Goal: Task Accomplishment & Management: Use online tool/utility

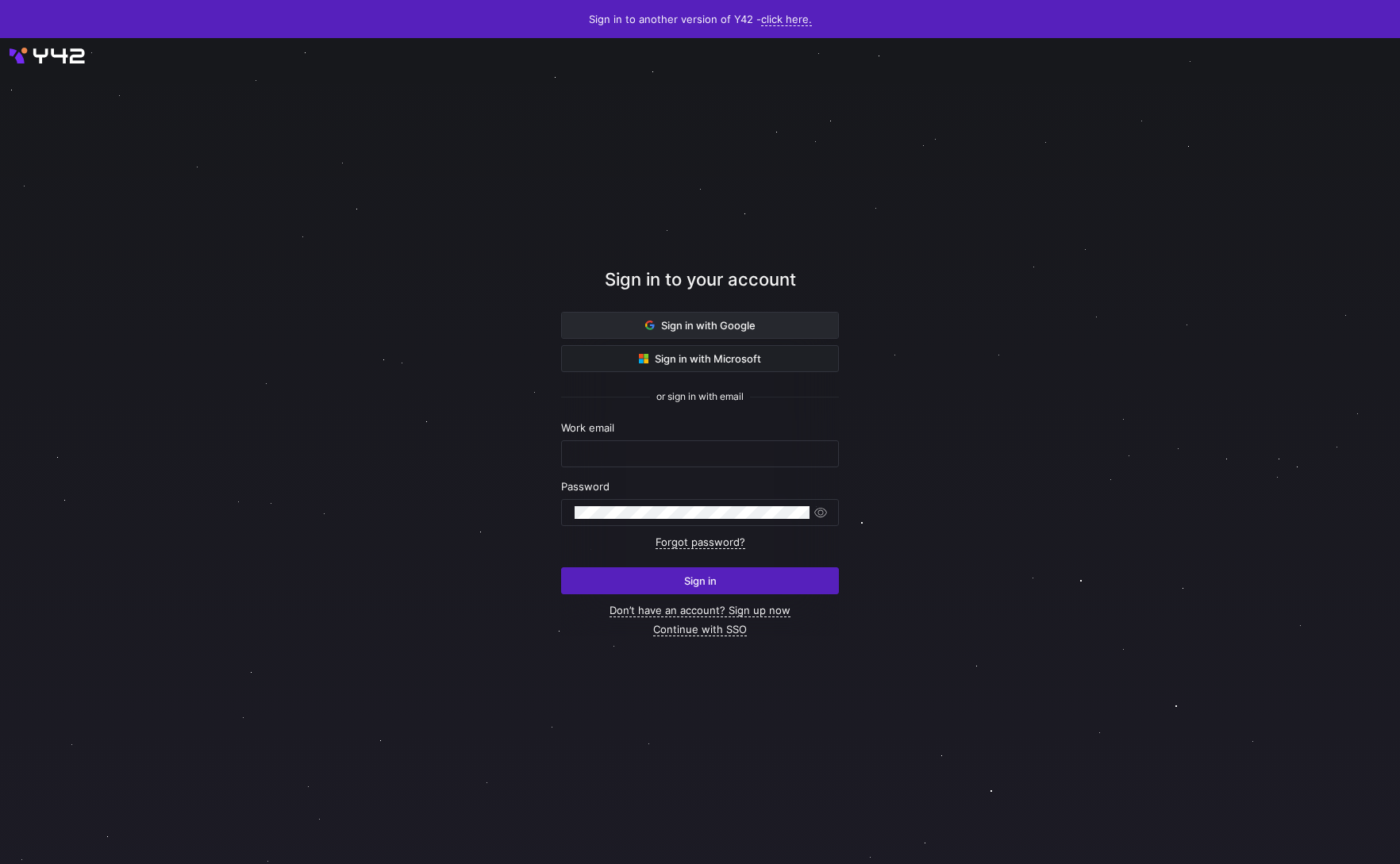
click at [654, 333] on span at bounding box center [700, 325] width 277 height 25
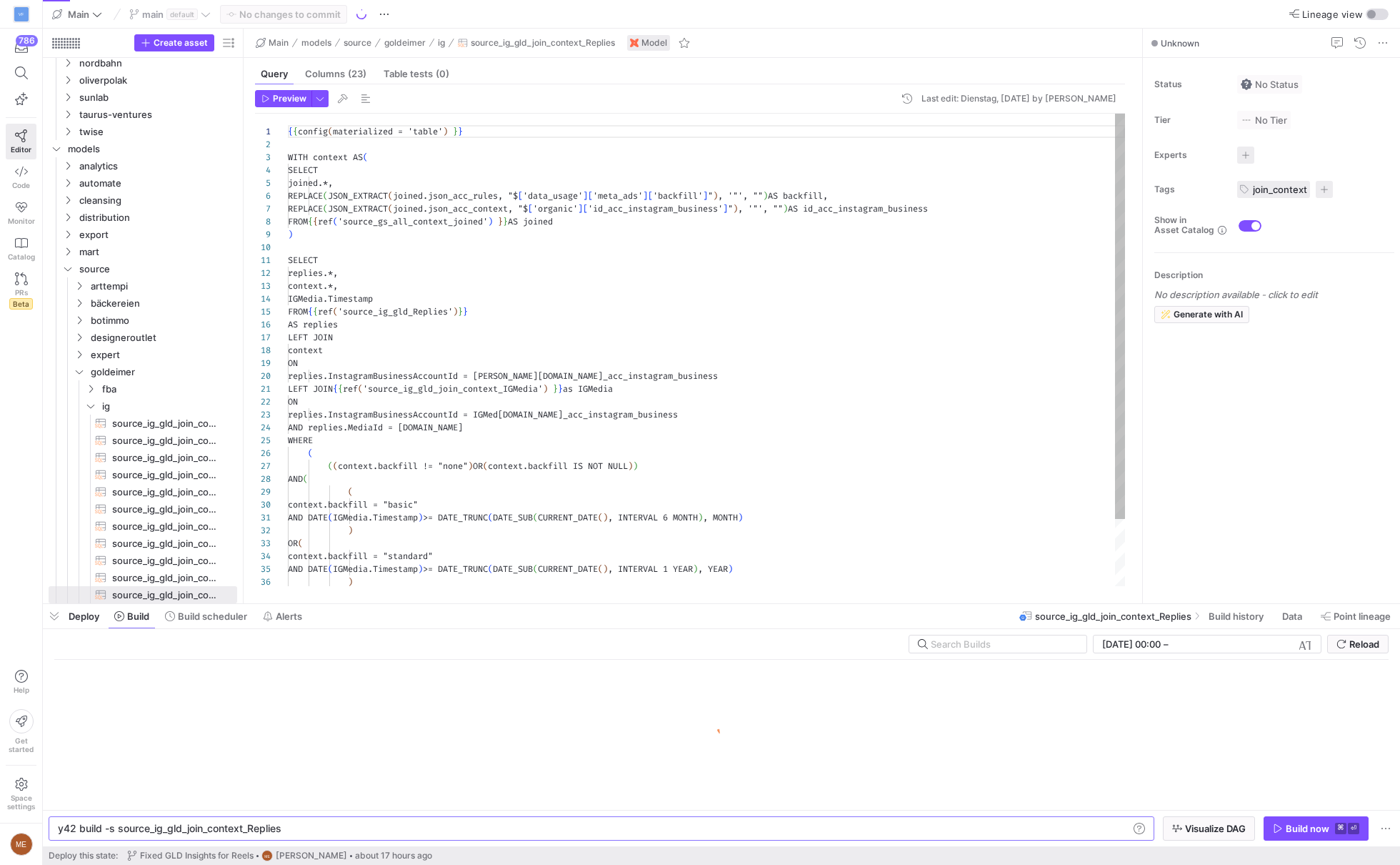
scroll to position [329, 0]
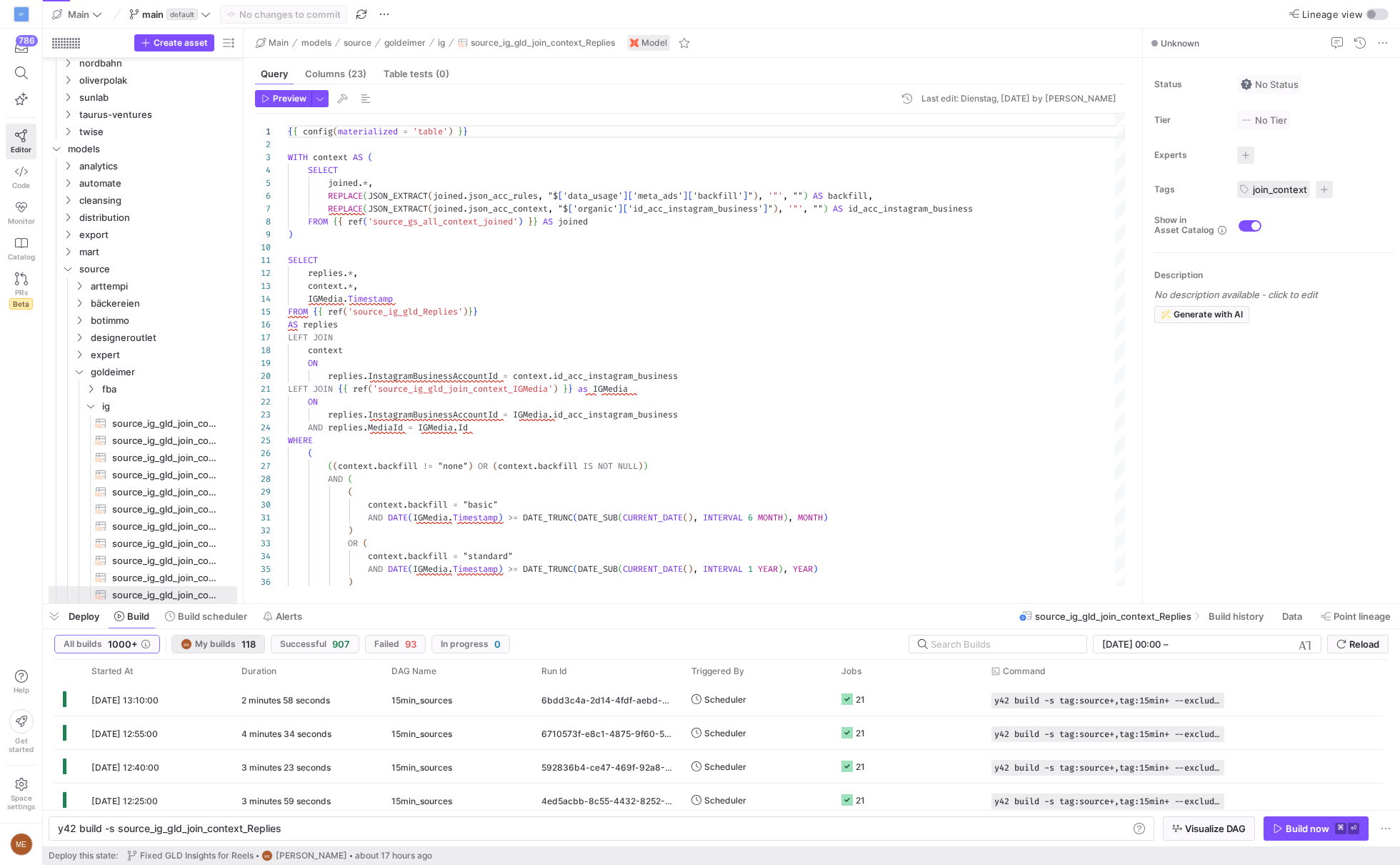
click at [232, 652] on button "ME My builds 118" at bounding box center [219, 644] width 94 height 19
click at [1213, 696] on span "button" at bounding box center [1214, 700] width 14 height 14
click at [1061, 830] on div "y42 build -s source_ig_gld_join_context_Replies" at bounding box center [594, 828] width 1073 height 12
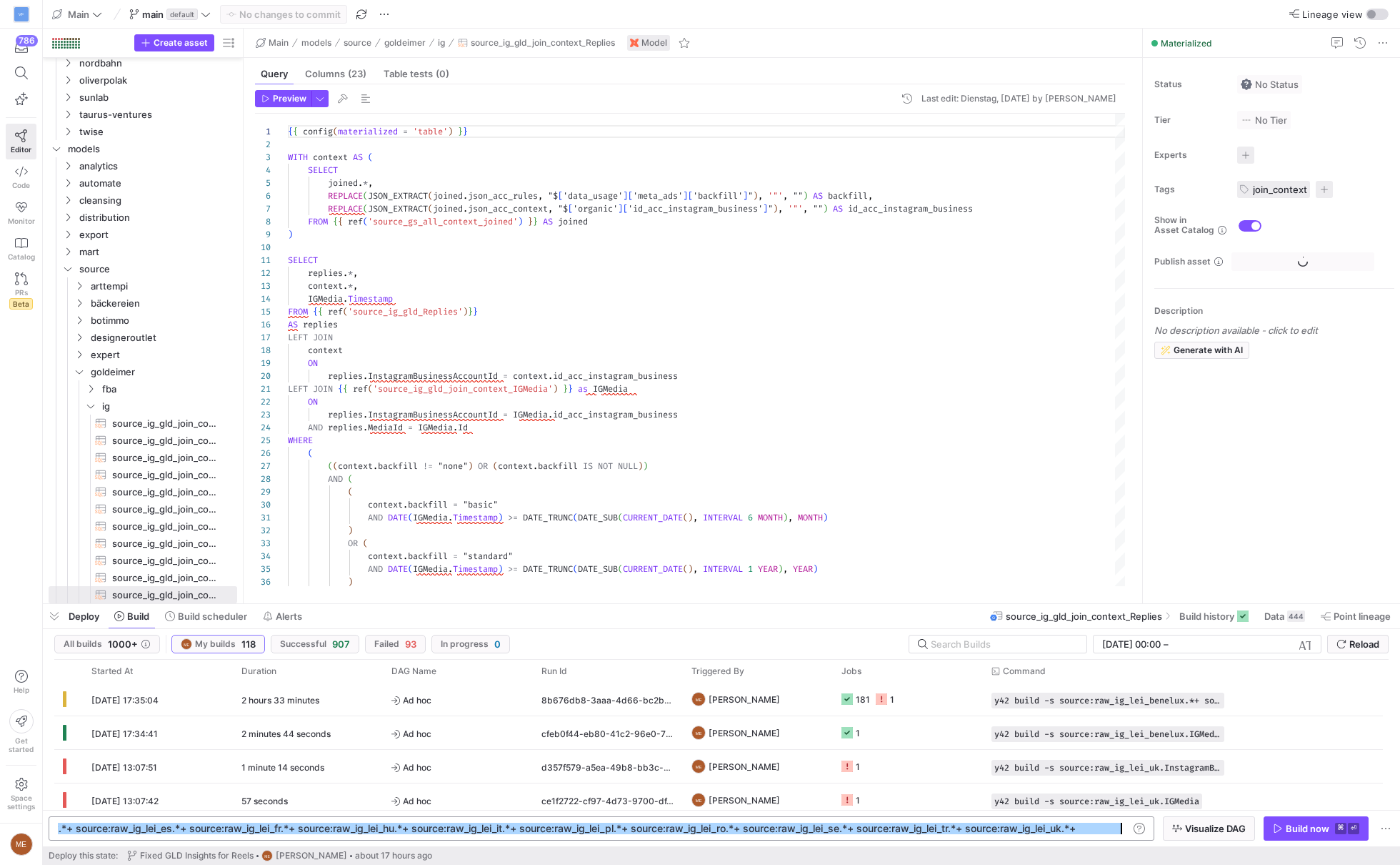
type textarea "y42 build -s source:raw_ig_lei_benelux.*+ source:raw_ig_lei_de.*+ source:raw_ig…"
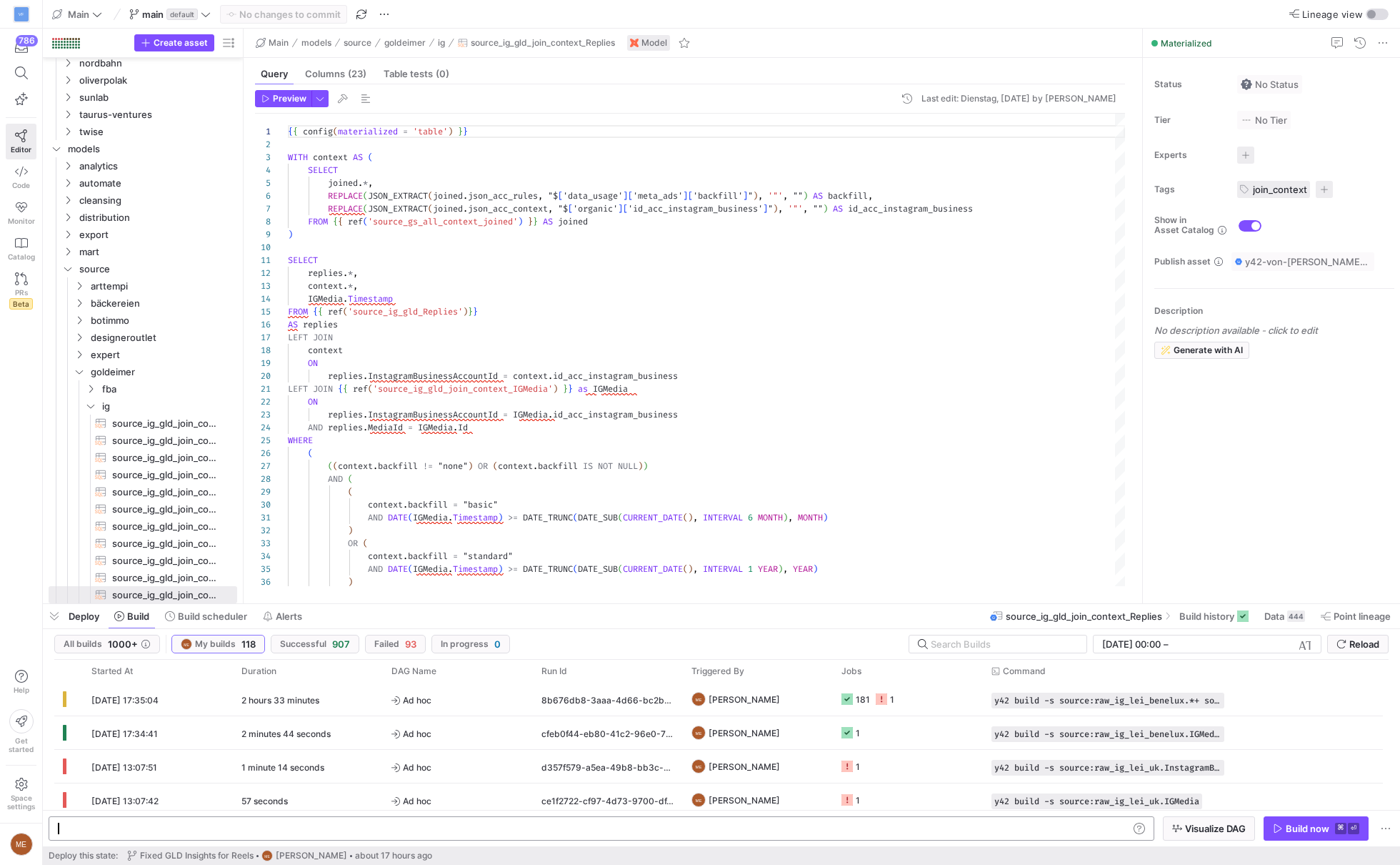
type textarea "y42 build -s source:raw_ig_lei_benelux.*+ source:raw_ig_lei_de.*+ source:raw_ig…"
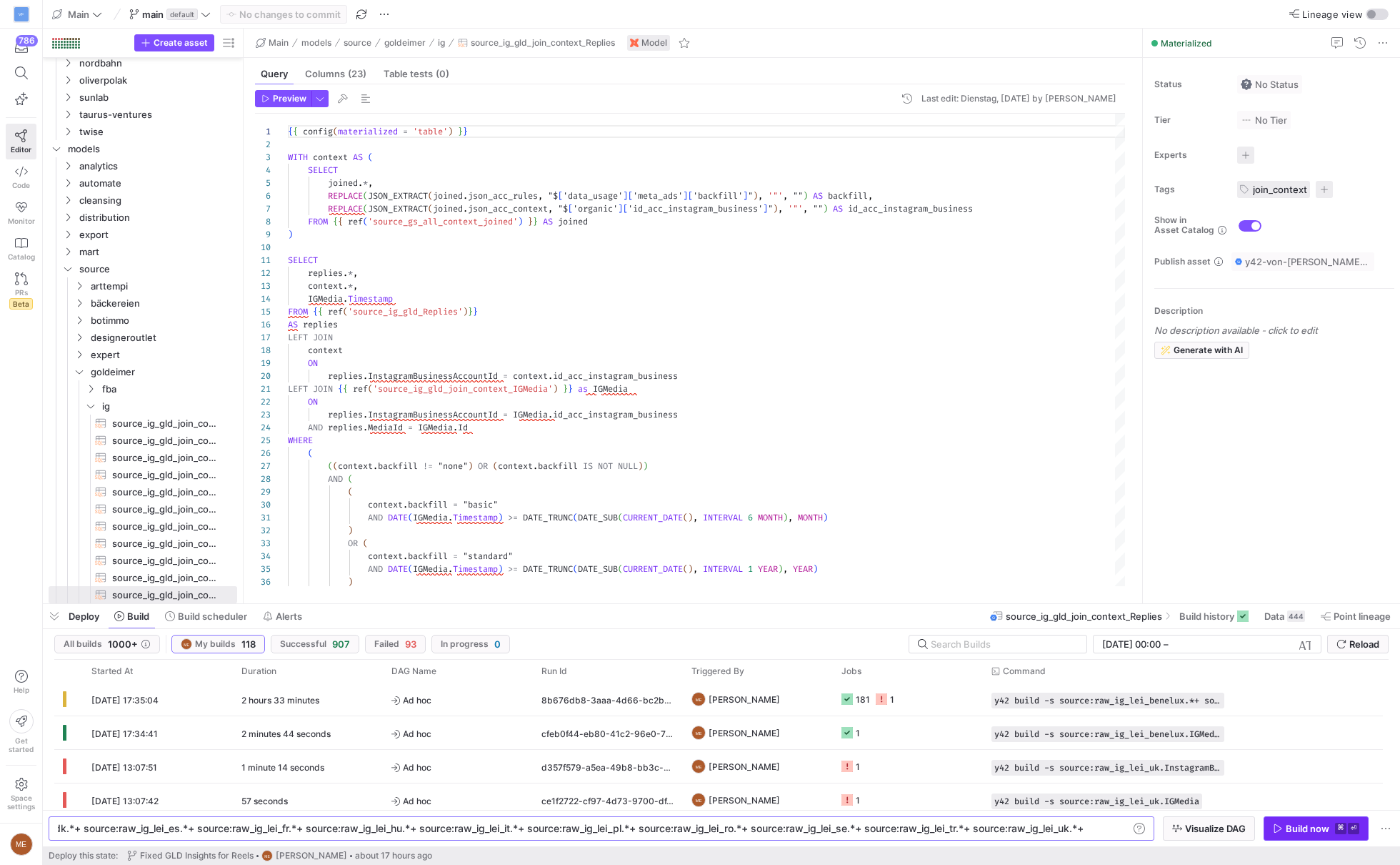
click at [1331, 826] on span "Build now ⌘ ⏎" at bounding box center [1316, 828] width 87 height 12
click at [887, 699] on div "Press SPACE to select this row." at bounding box center [882, 699] width 12 height 12
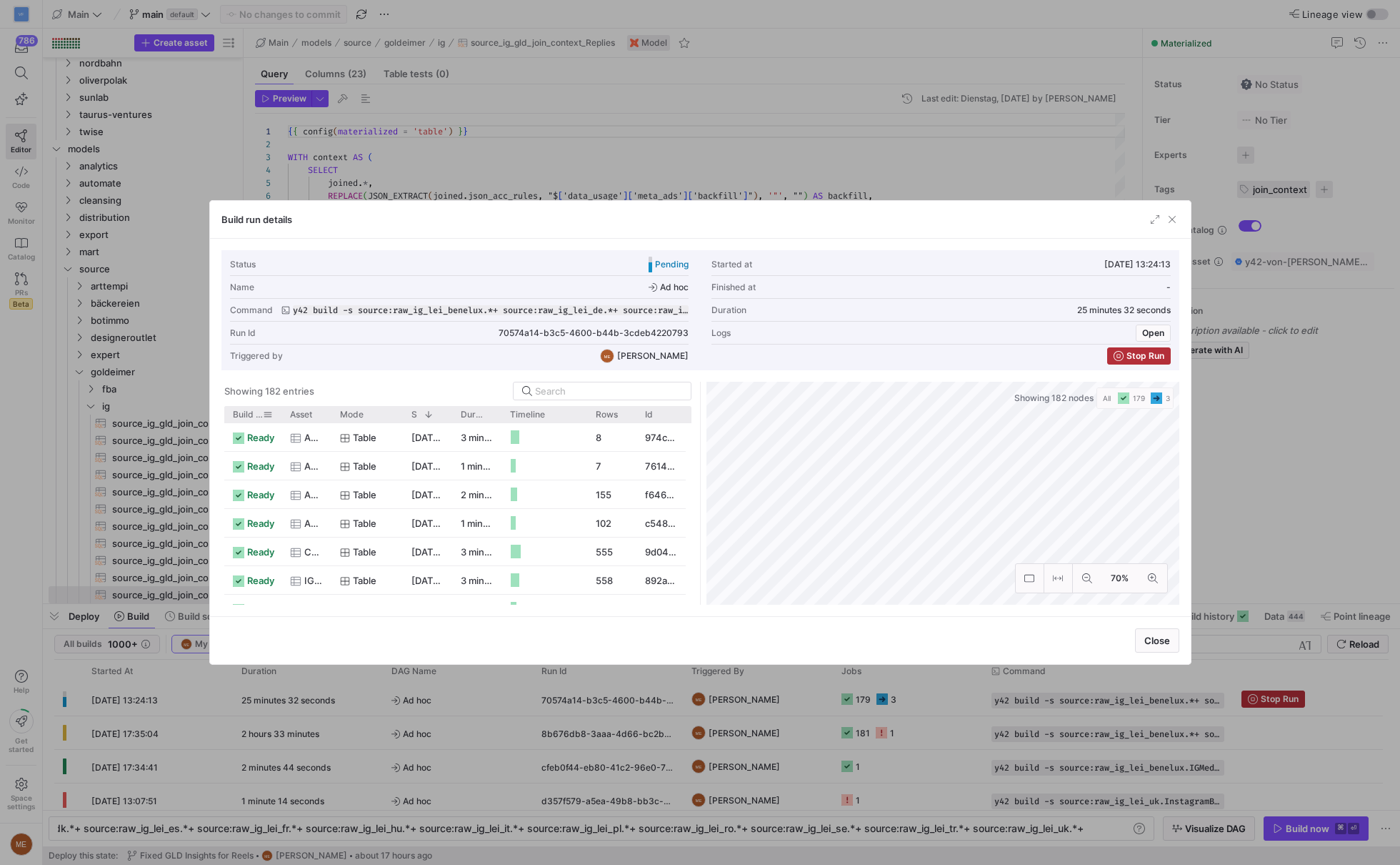
click at [265, 415] on span at bounding box center [268, 414] width 10 height 10
click at [240, 413] on span "Build status" at bounding box center [247, 414] width 30 height 10
click at [240, 413] on span "Build status" at bounding box center [240, 414] width 14 height 10
click at [240, 413] on span "Build status" at bounding box center [247, 414] width 30 height 10
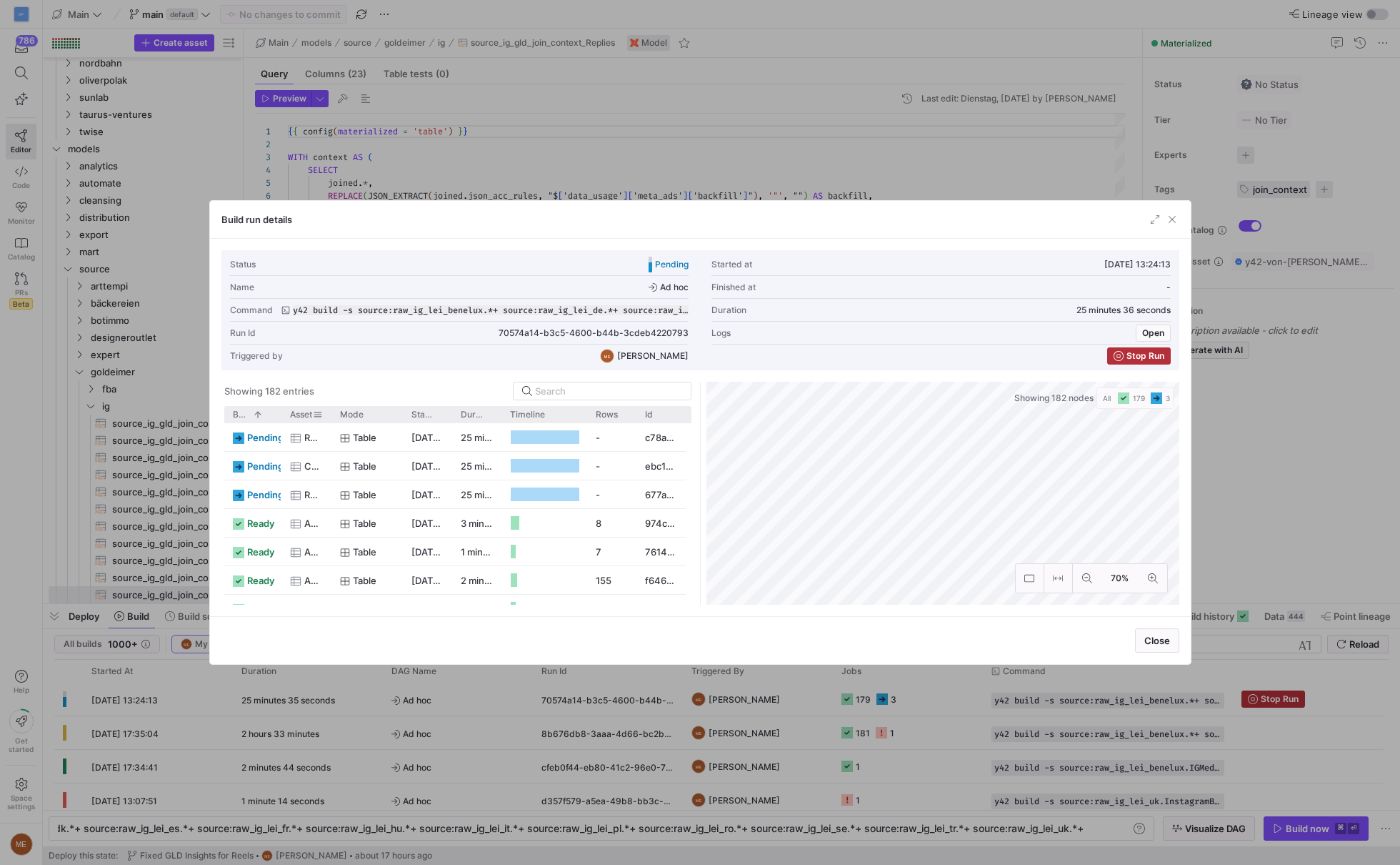
click at [330, 414] on div at bounding box center [331, 414] width 5 height 16
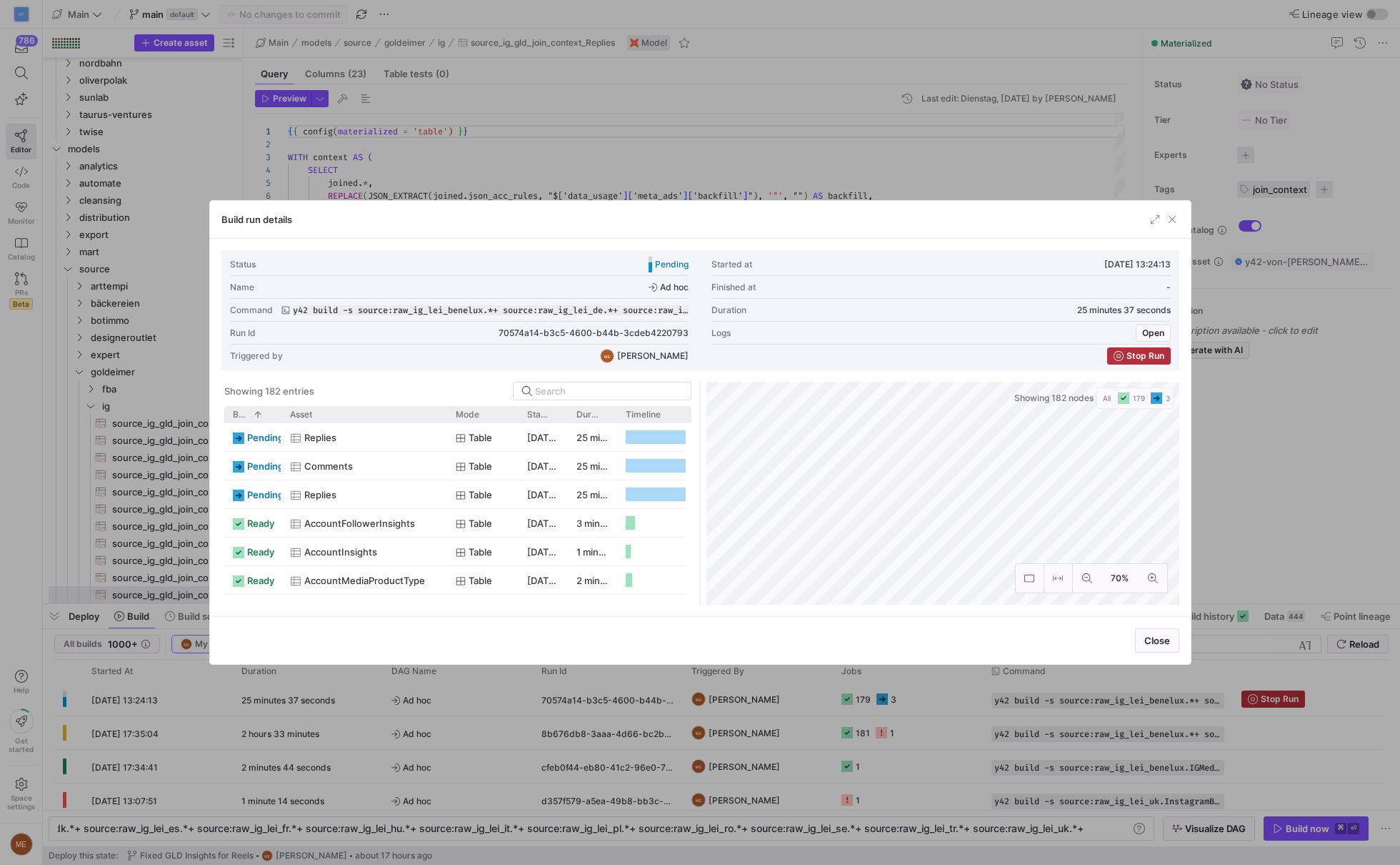
click at [587, 63] on div at bounding box center [700, 432] width 1400 height 865
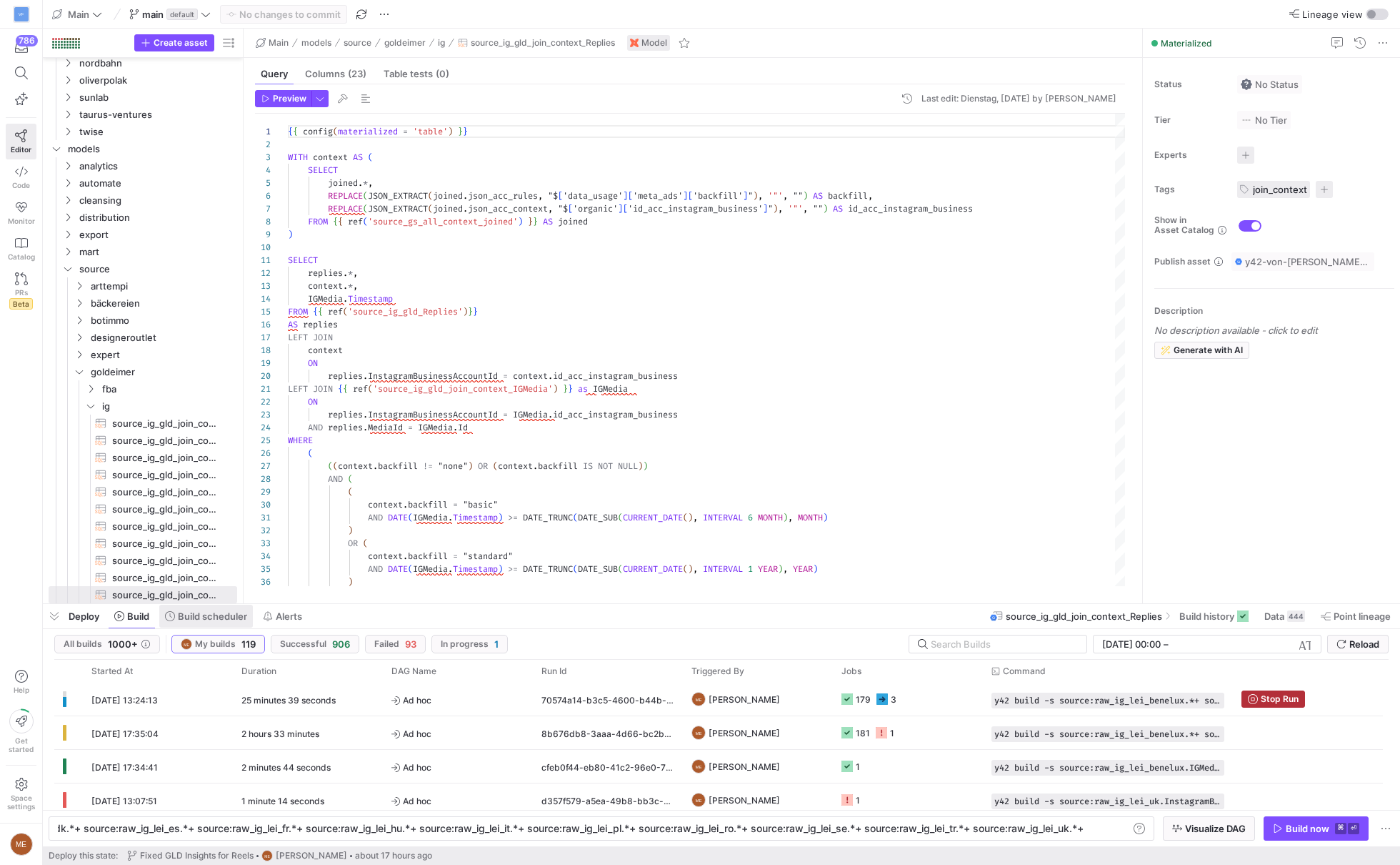
click at [185, 610] on span at bounding box center [206, 615] width 94 height 23
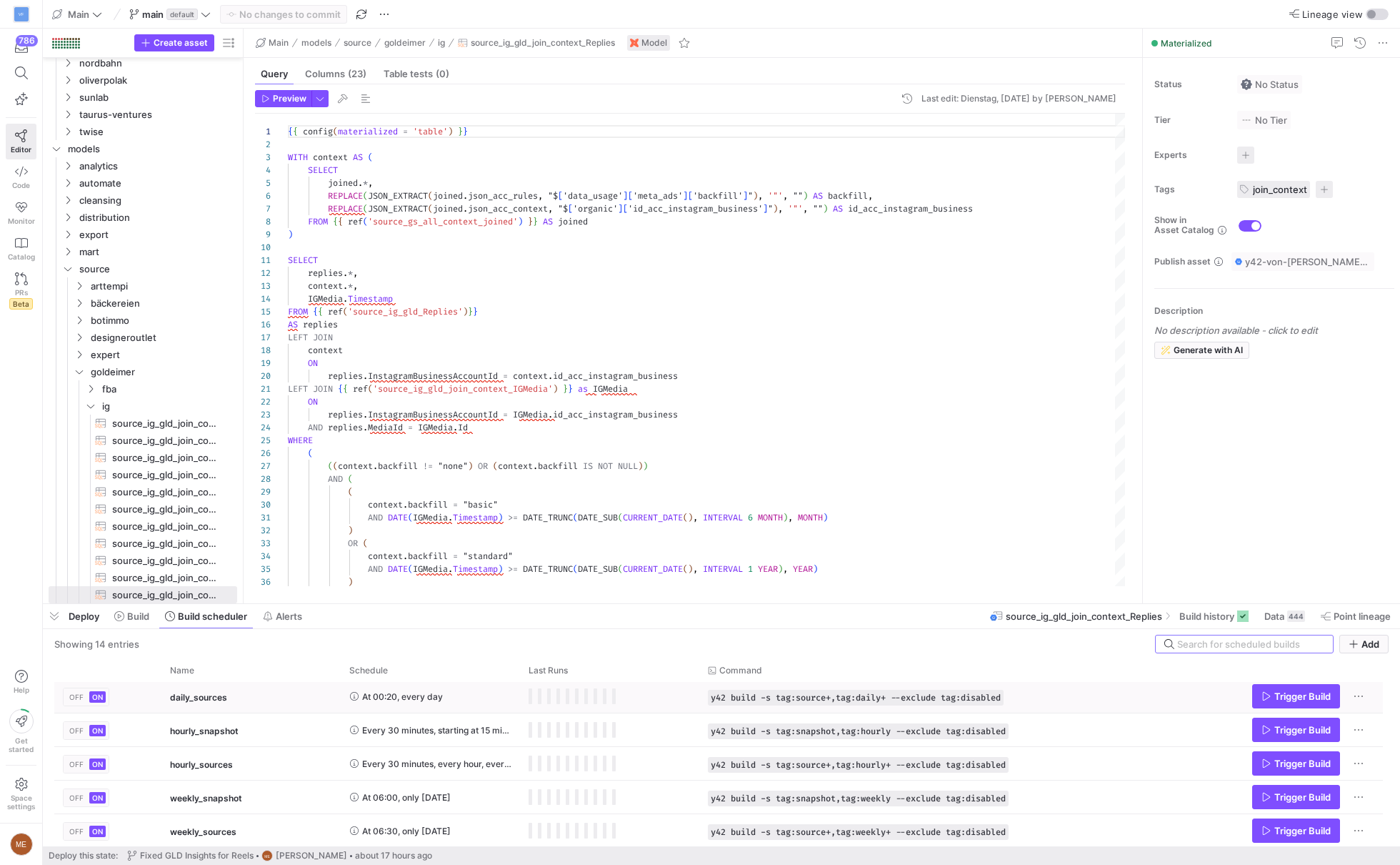
scroll to position [272, 0]
click at [1263, 694] on icon "Press SPACE to select this row." at bounding box center [1267, 695] width 10 height 10
click at [108, 626] on button "Build" at bounding box center [131, 615] width 48 height 24
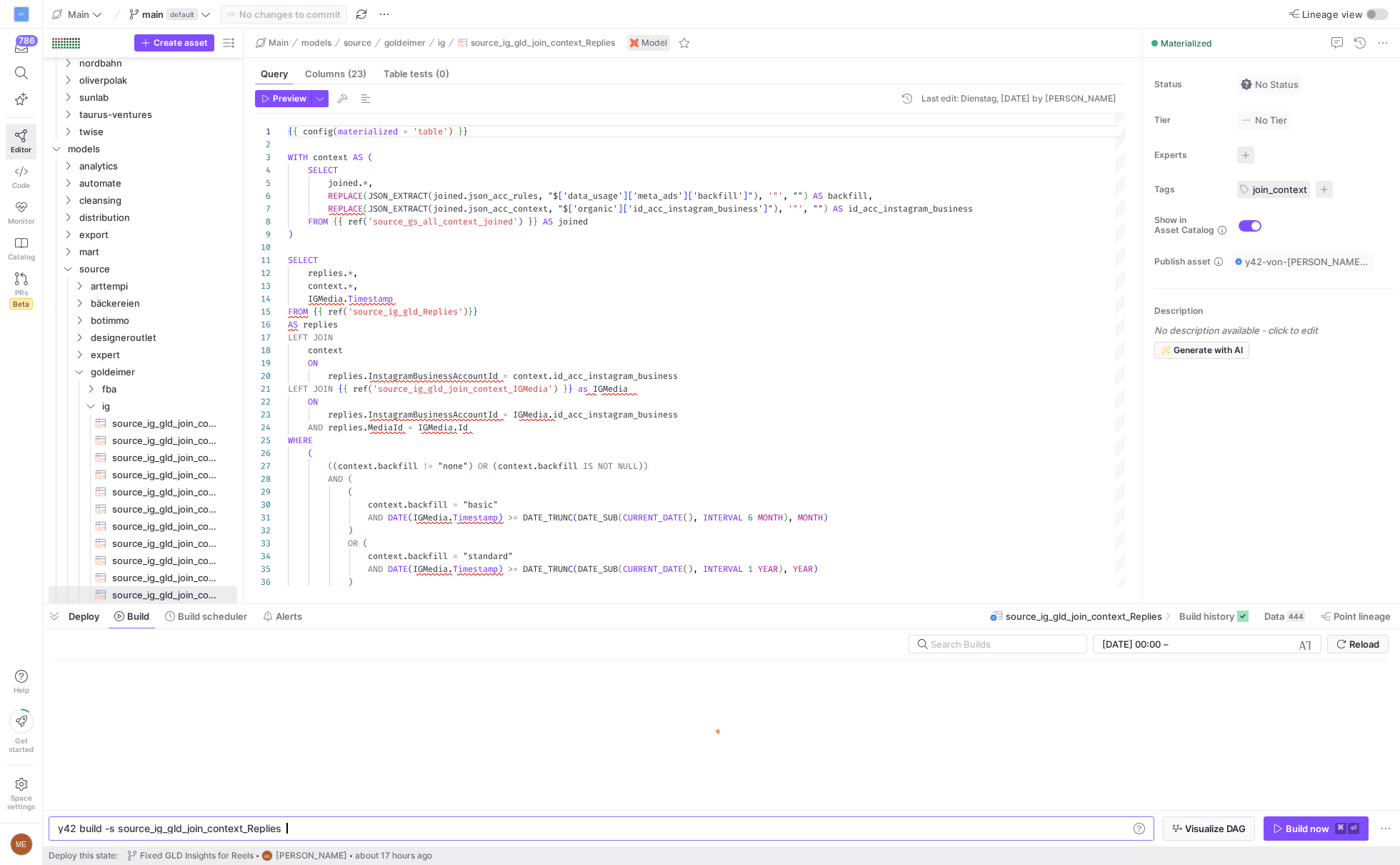
scroll to position [0, 224]
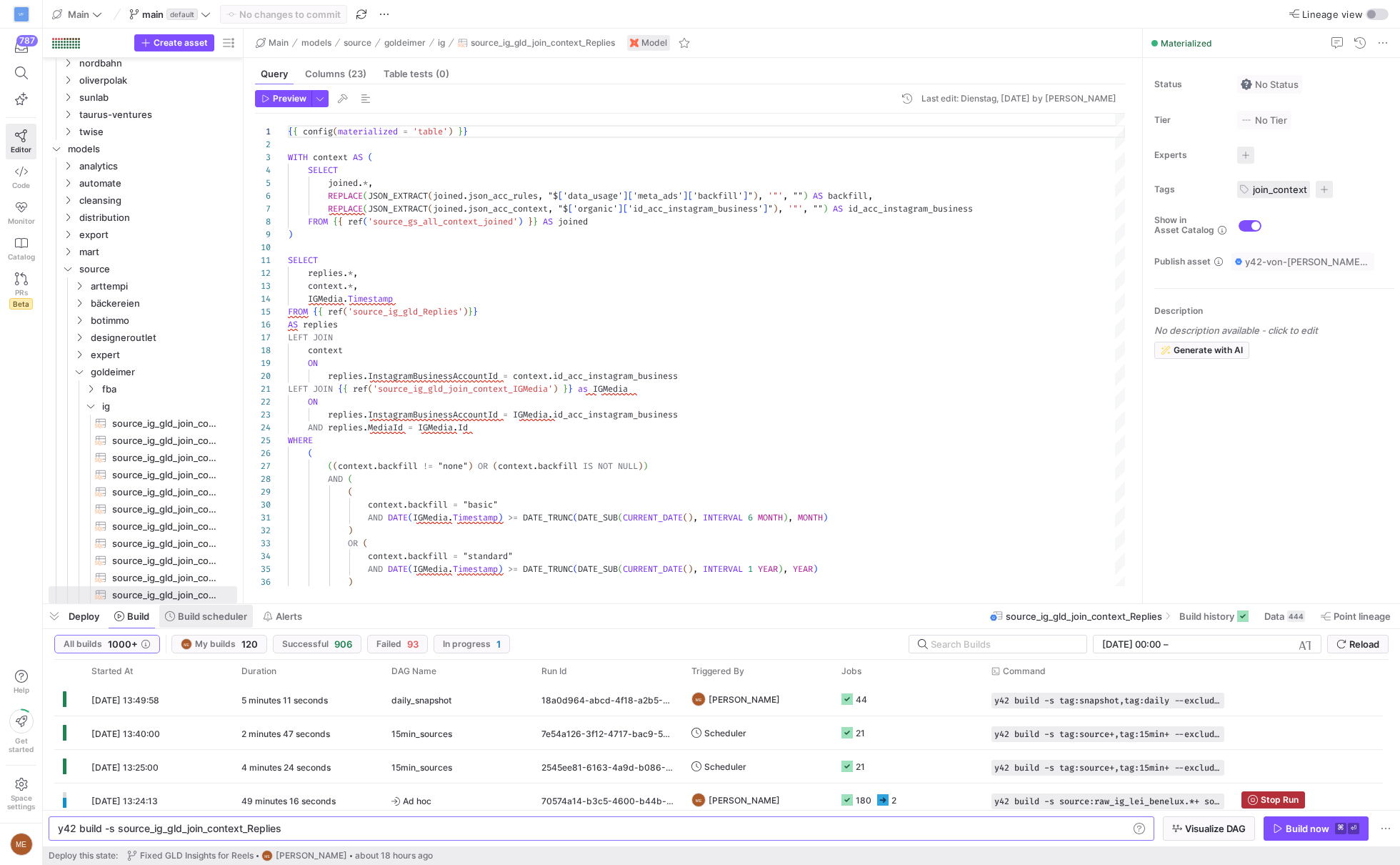
click at [208, 621] on span at bounding box center [206, 615] width 94 height 23
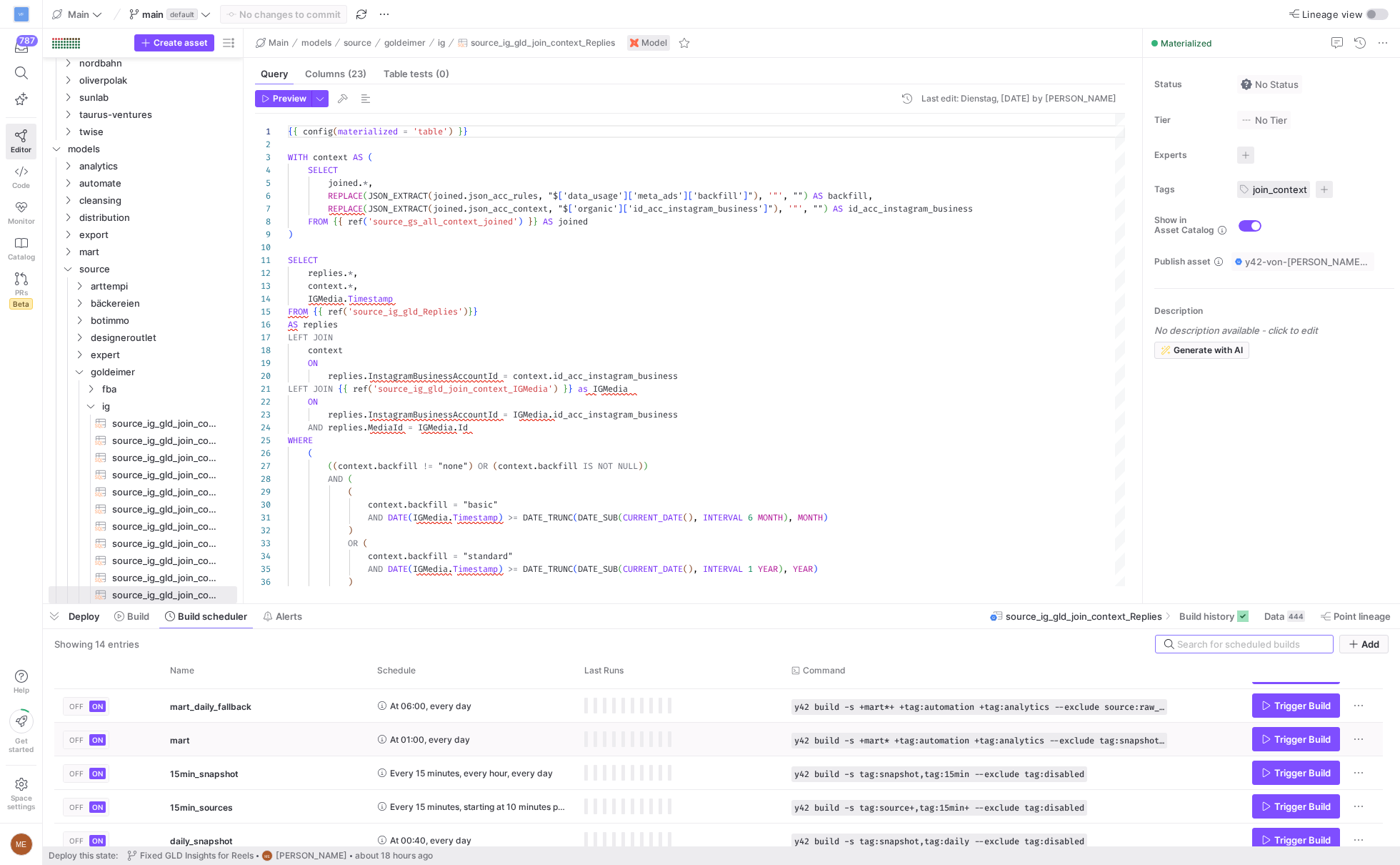
scroll to position [116, 0]
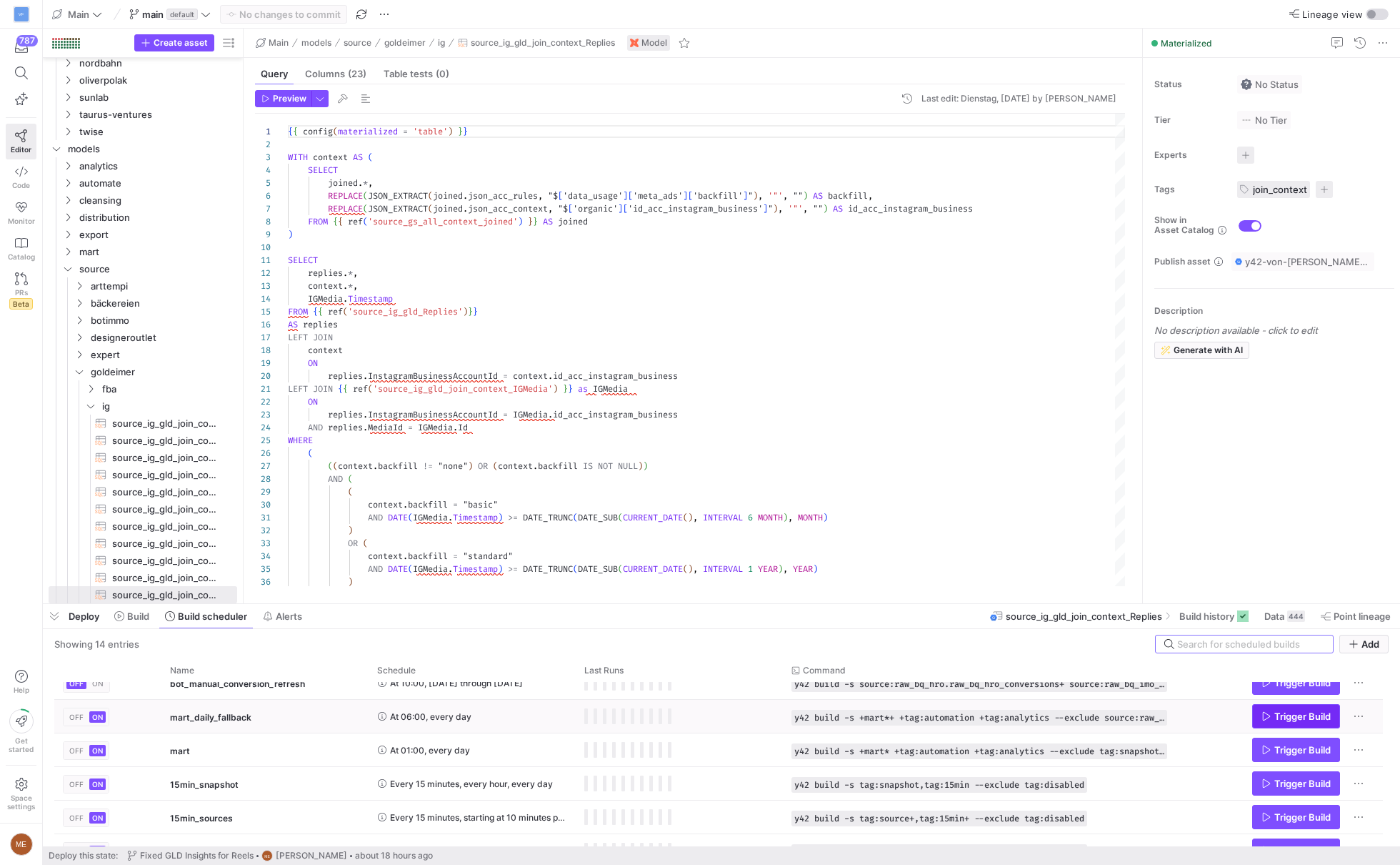
click at [1330, 720] on span "Trigger Build" at bounding box center [1302, 716] width 56 height 12
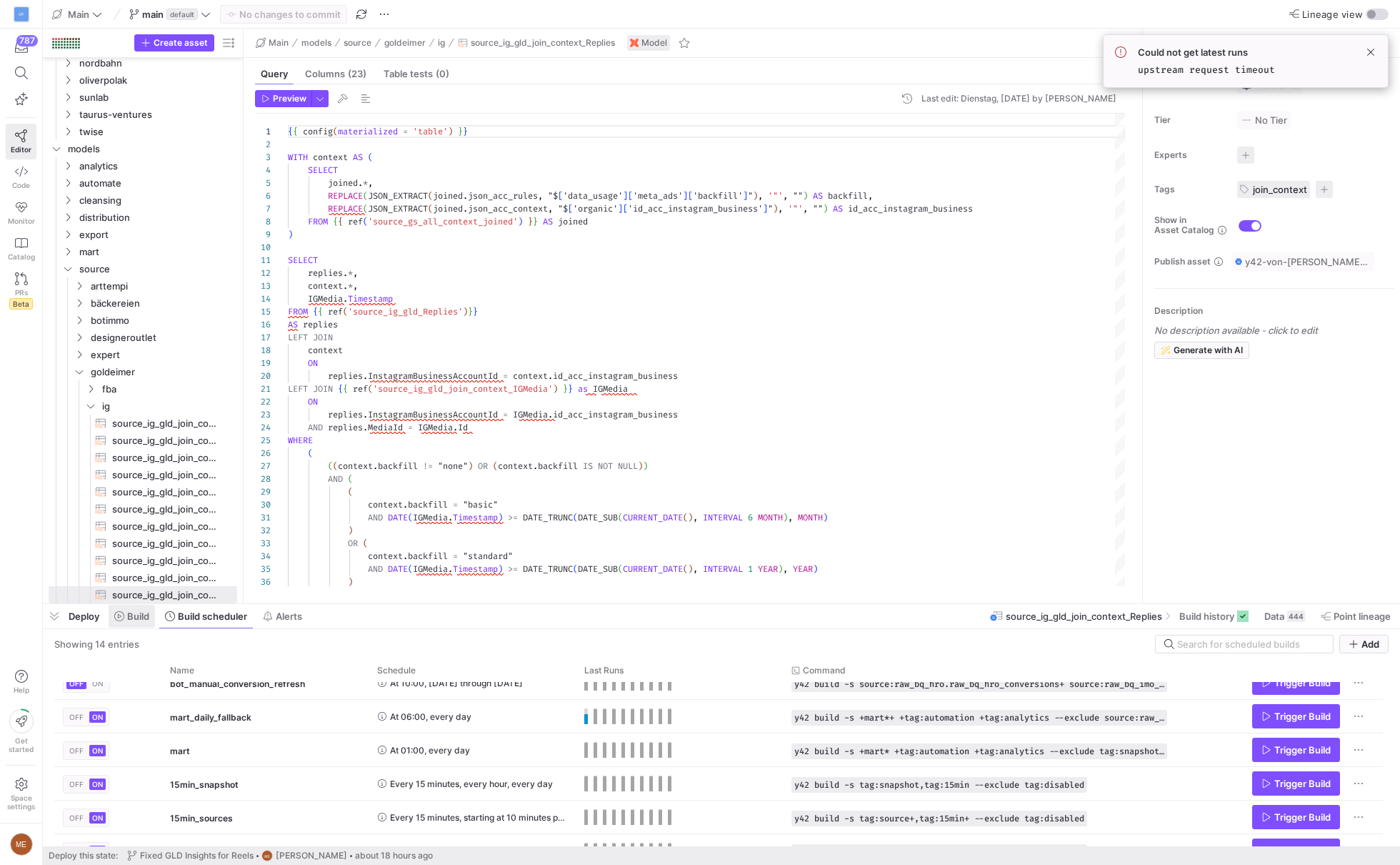
click at [149, 612] on span "Build" at bounding box center [138, 616] width 22 height 12
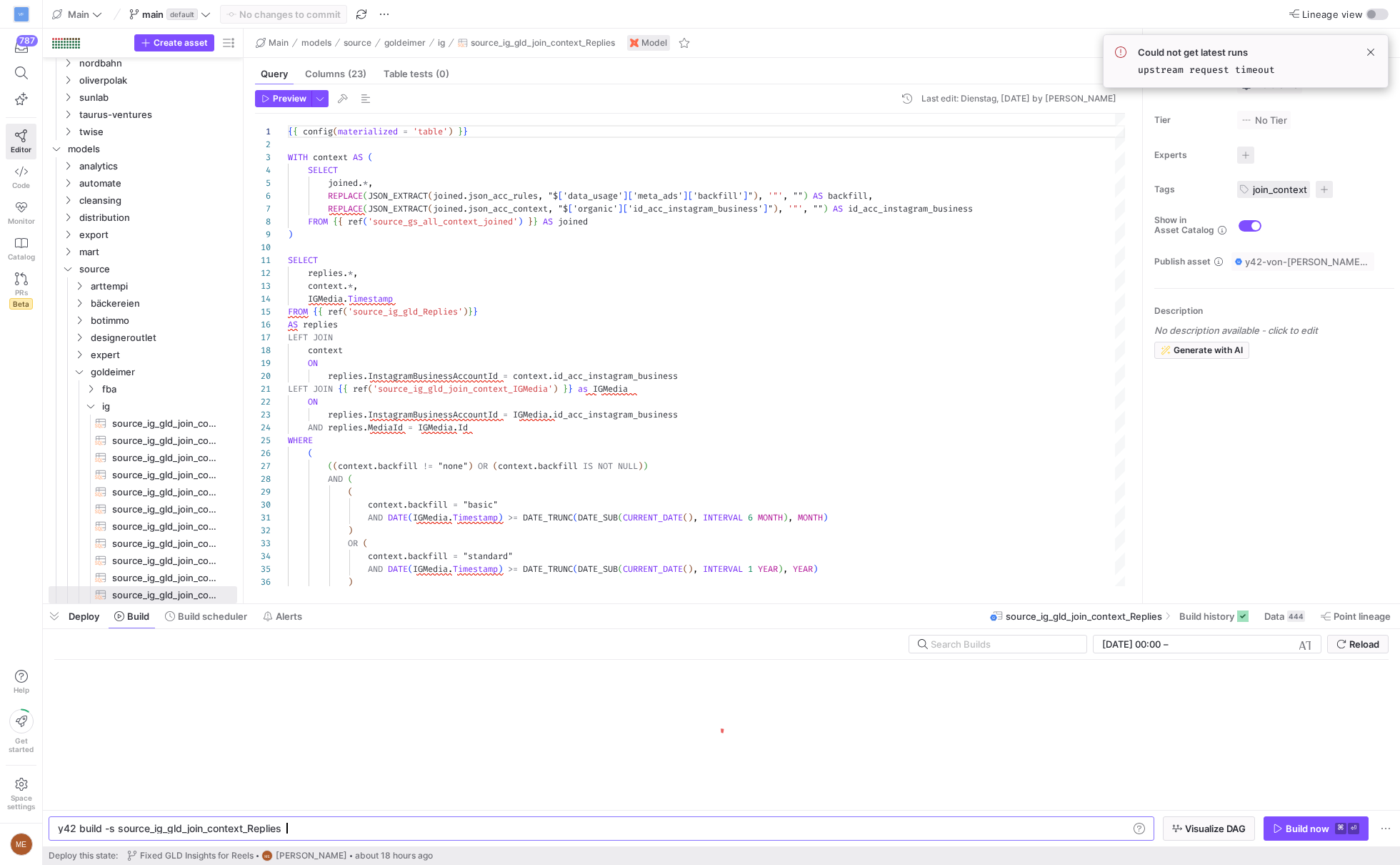
scroll to position [0, 224]
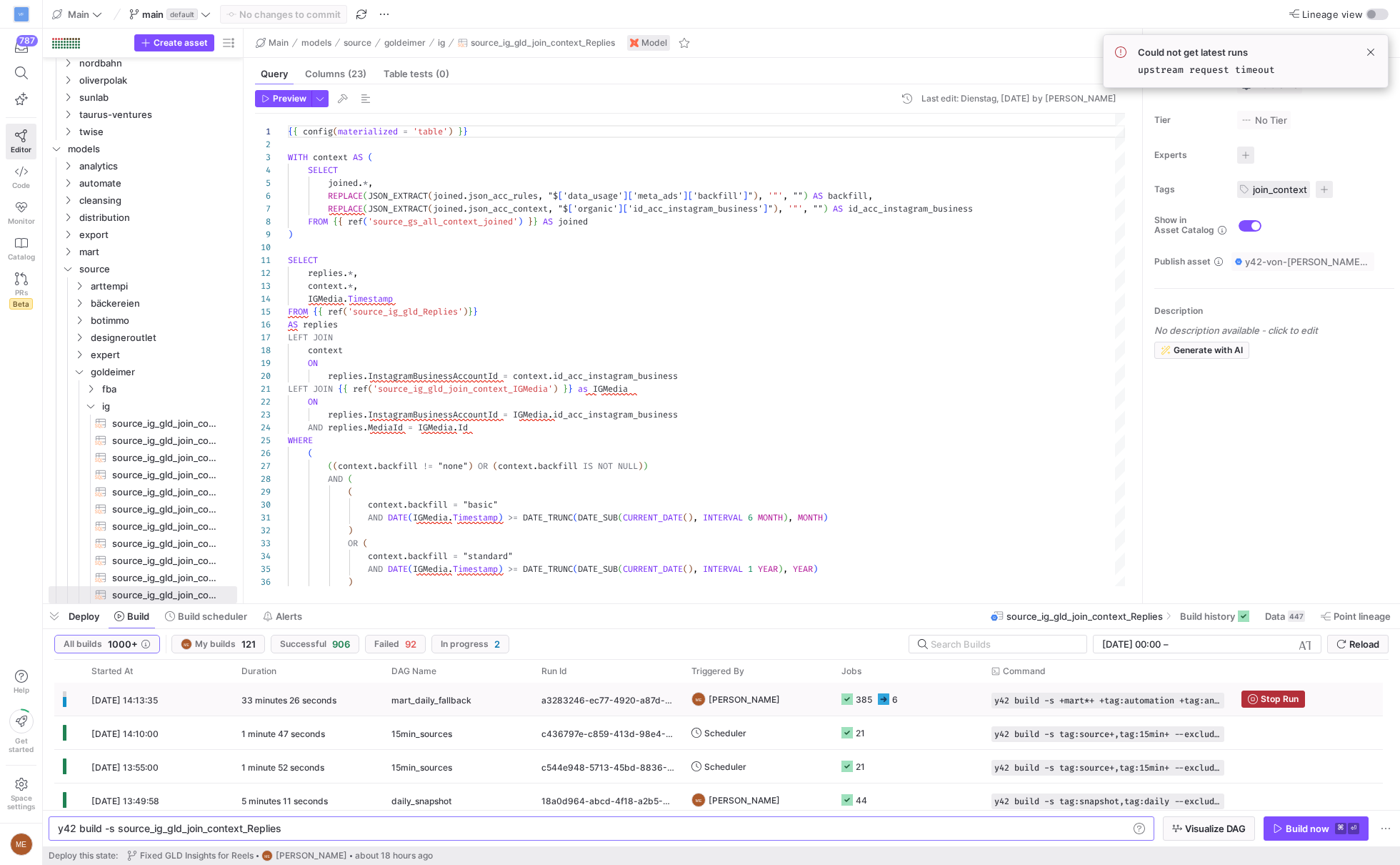
click at [894, 699] on div "6" at bounding box center [894, 699] width 5 height 34
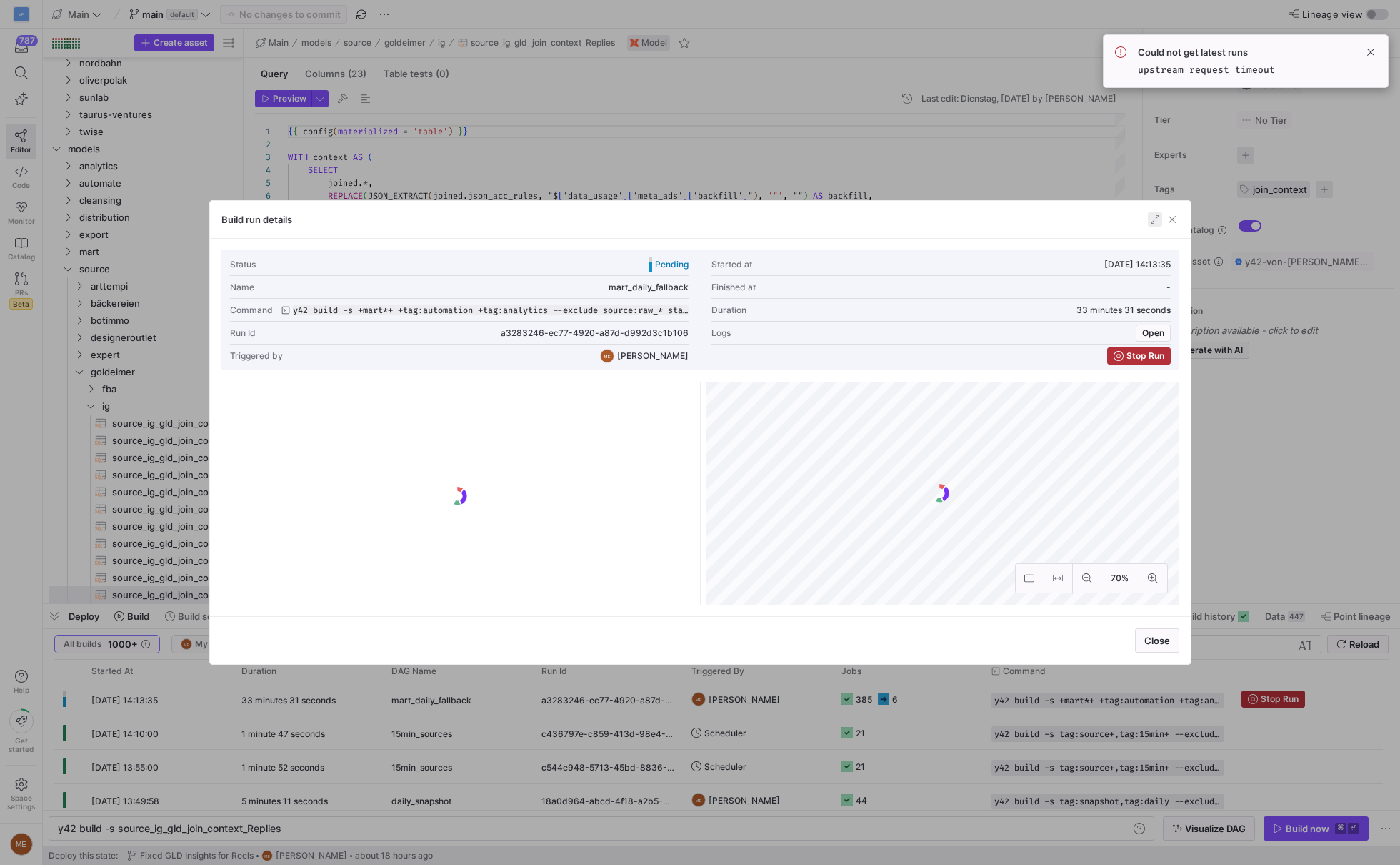
click at [1149, 219] on span "button" at bounding box center [1155, 219] width 14 height 14
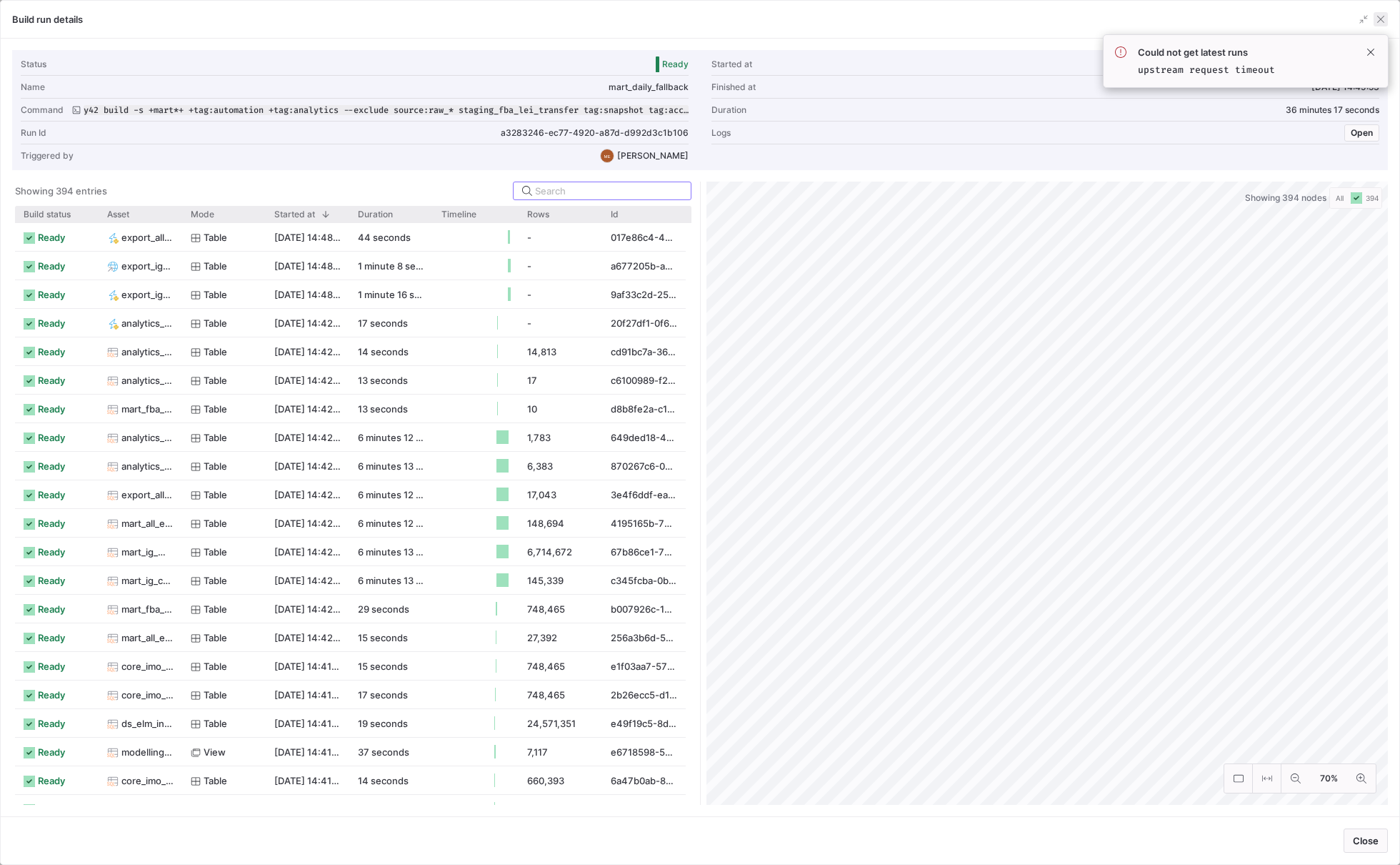
click at [1383, 16] on span "button" at bounding box center [1380, 20] width 14 height 14
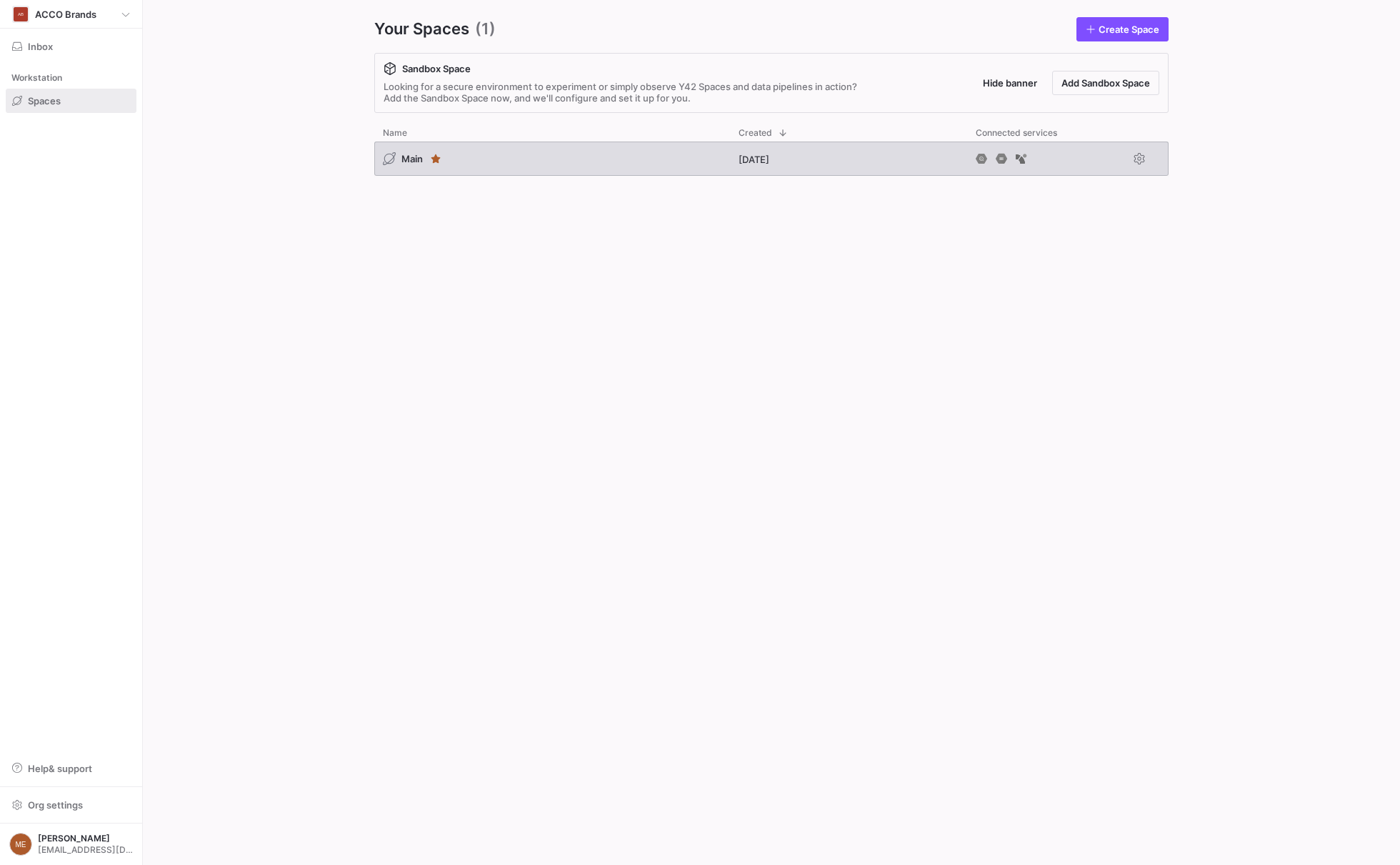
click at [510, 173] on div "Main" at bounding box center [553, 158] width 356 height 34
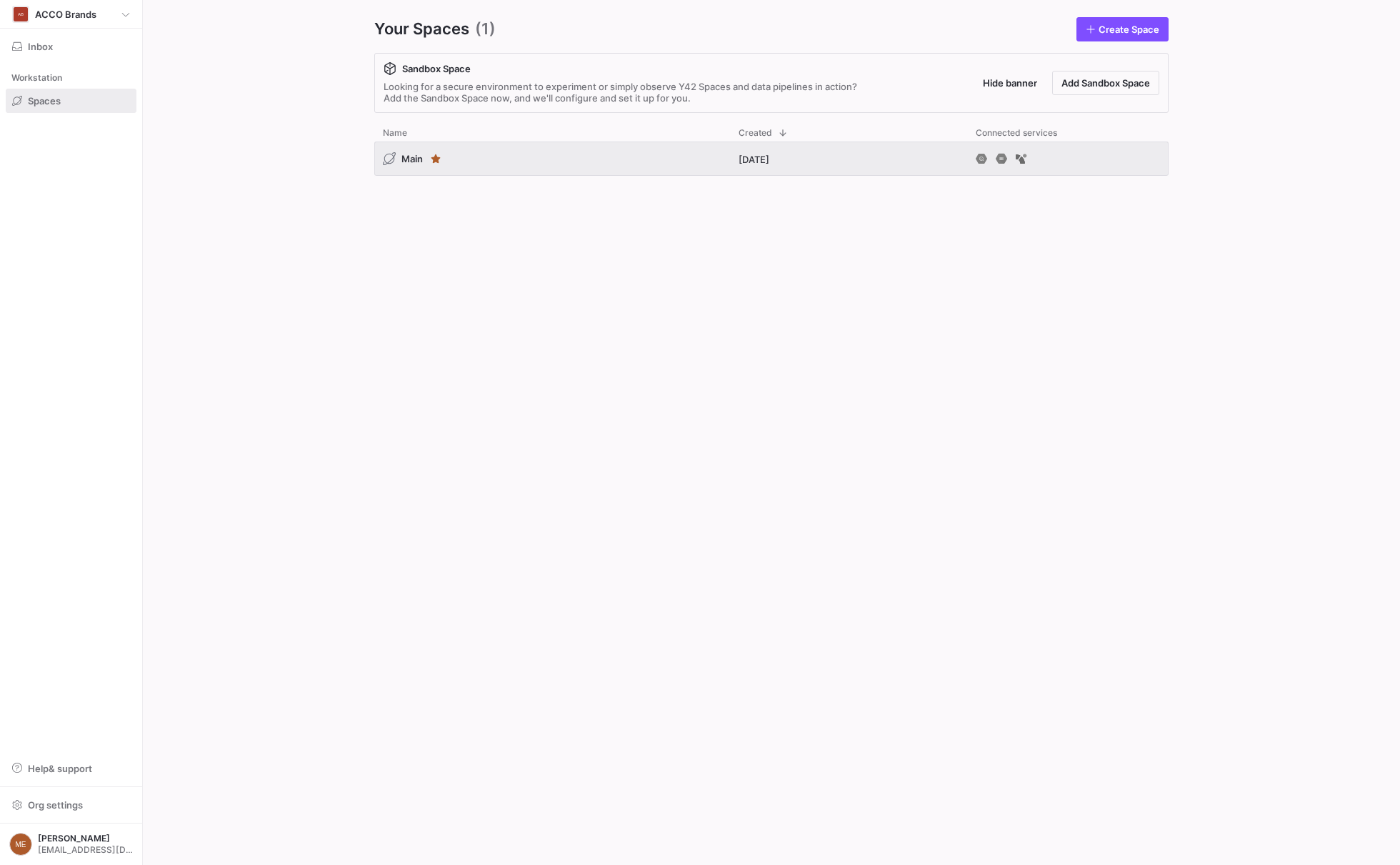
click at [362, 148] on div "Your Spaces (1) Create Space Sandbox Space Looking for a secure environment to …" at bounding box center [771, 432] width 886 height 865
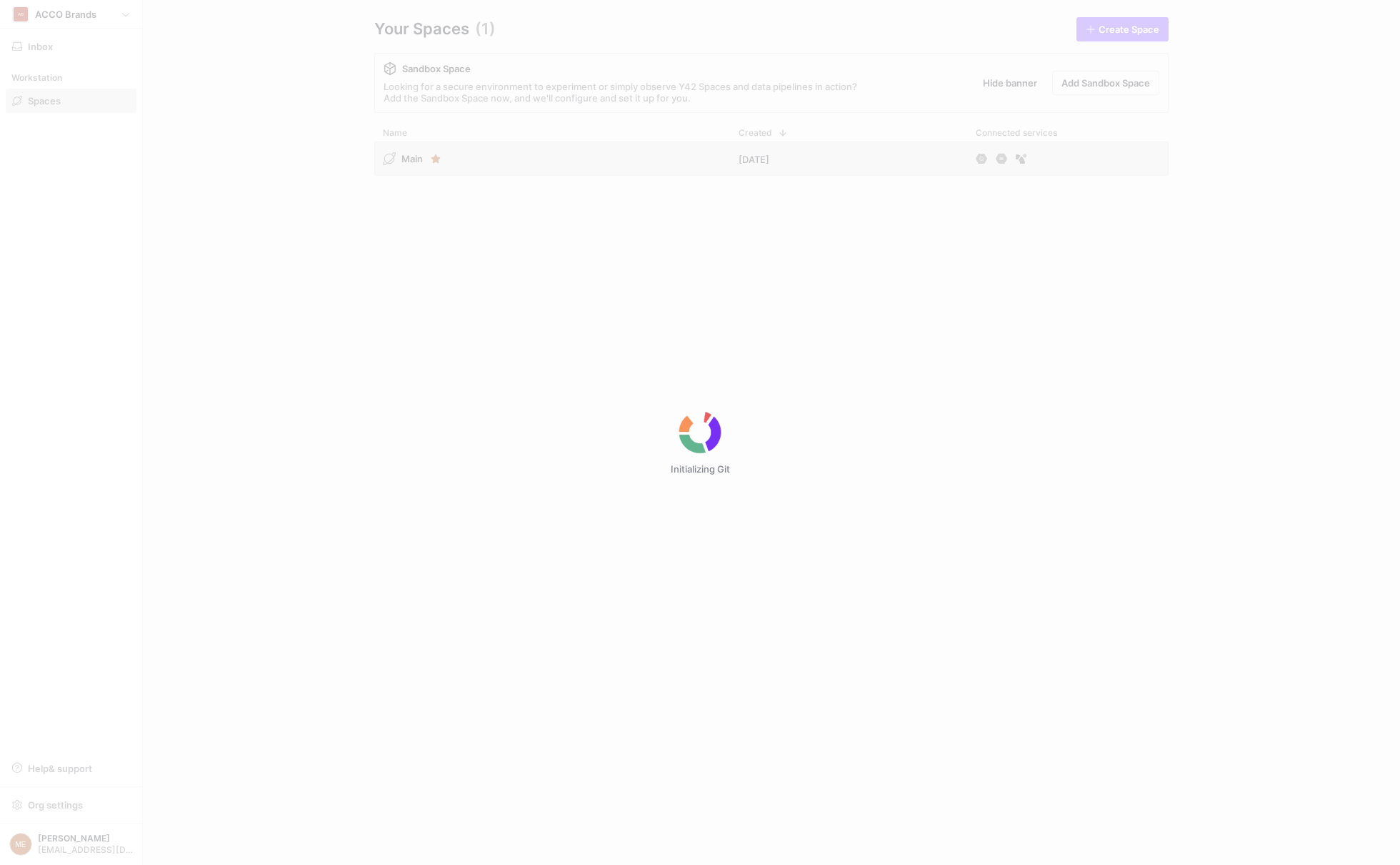
drag, startPoint x: 371, startPoint y: 148, endPoint x: 407, endPoint y: 154, distance: 36.5
click at [407, 154] on div "Initializing Git" at bounding box center [700, 432] width 1400 height 865
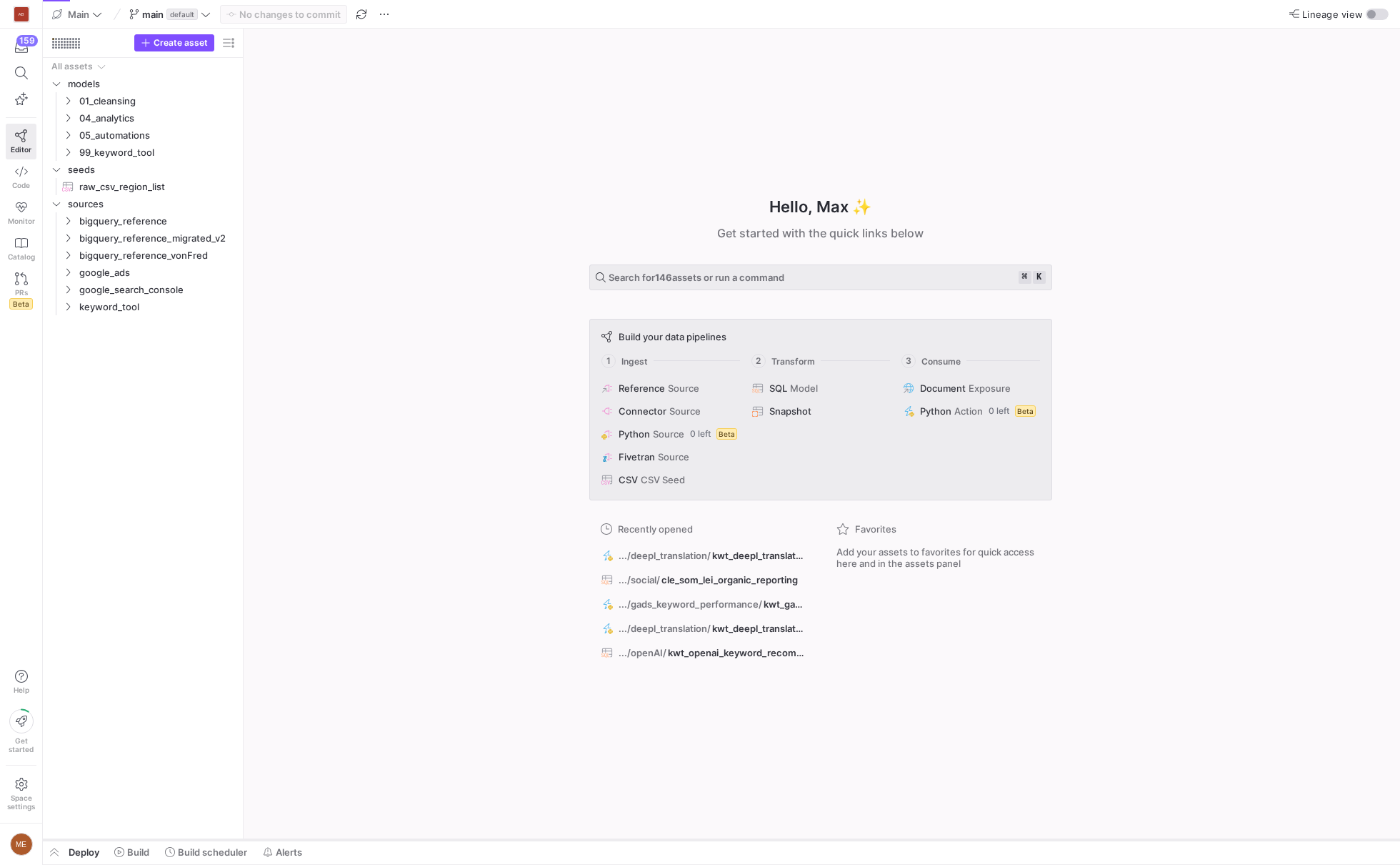
click at [133, 839] on div at bounding box center [721, 839] width 1357 height 5
click at [133, 846] on span "Build" at bounding box center [138, 852] width 22 height 12
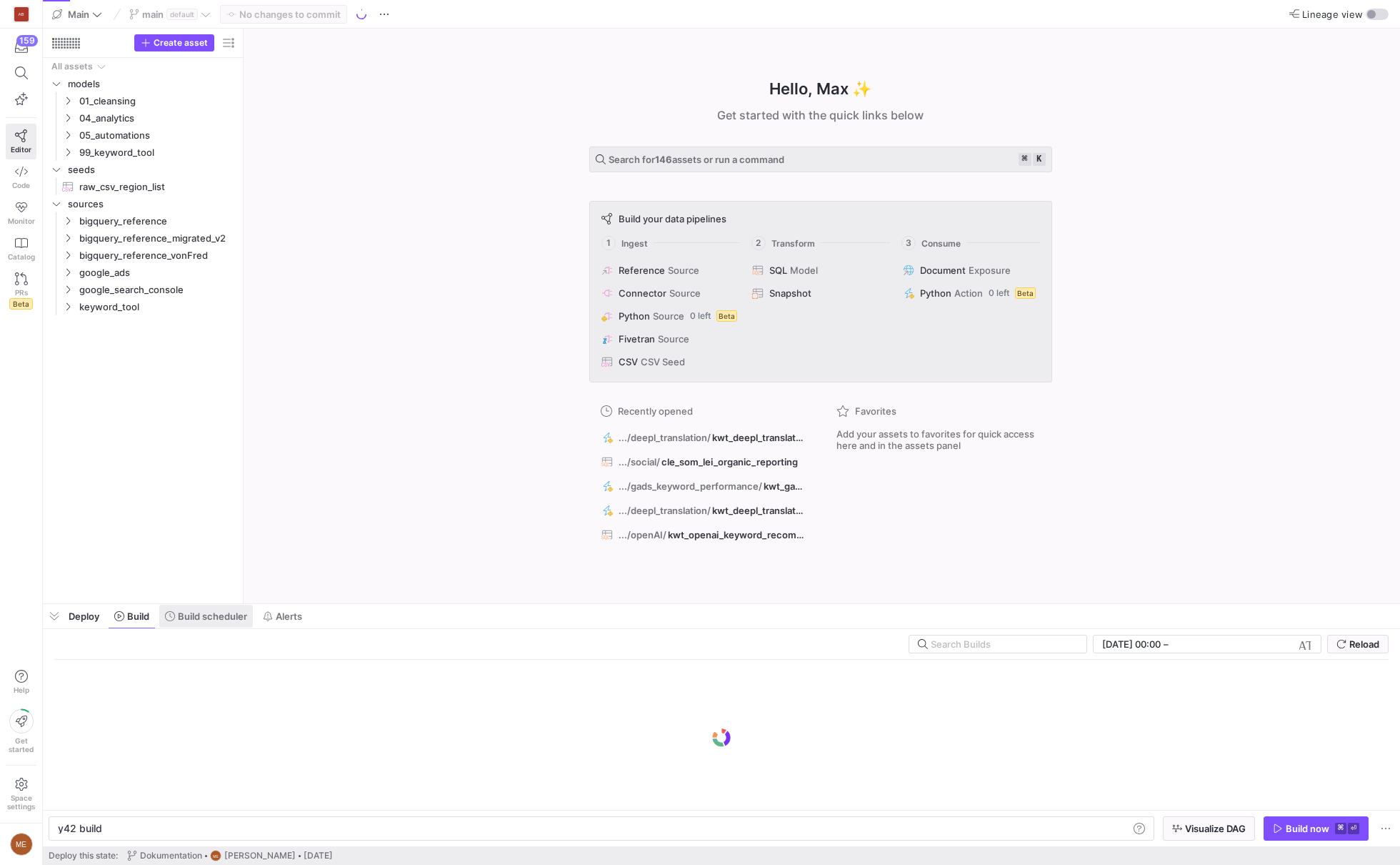
scroll to position [0, 43]
click at [230, 611] on span "Build scheduler" at bounding box center [212, 616] width 69 height 12
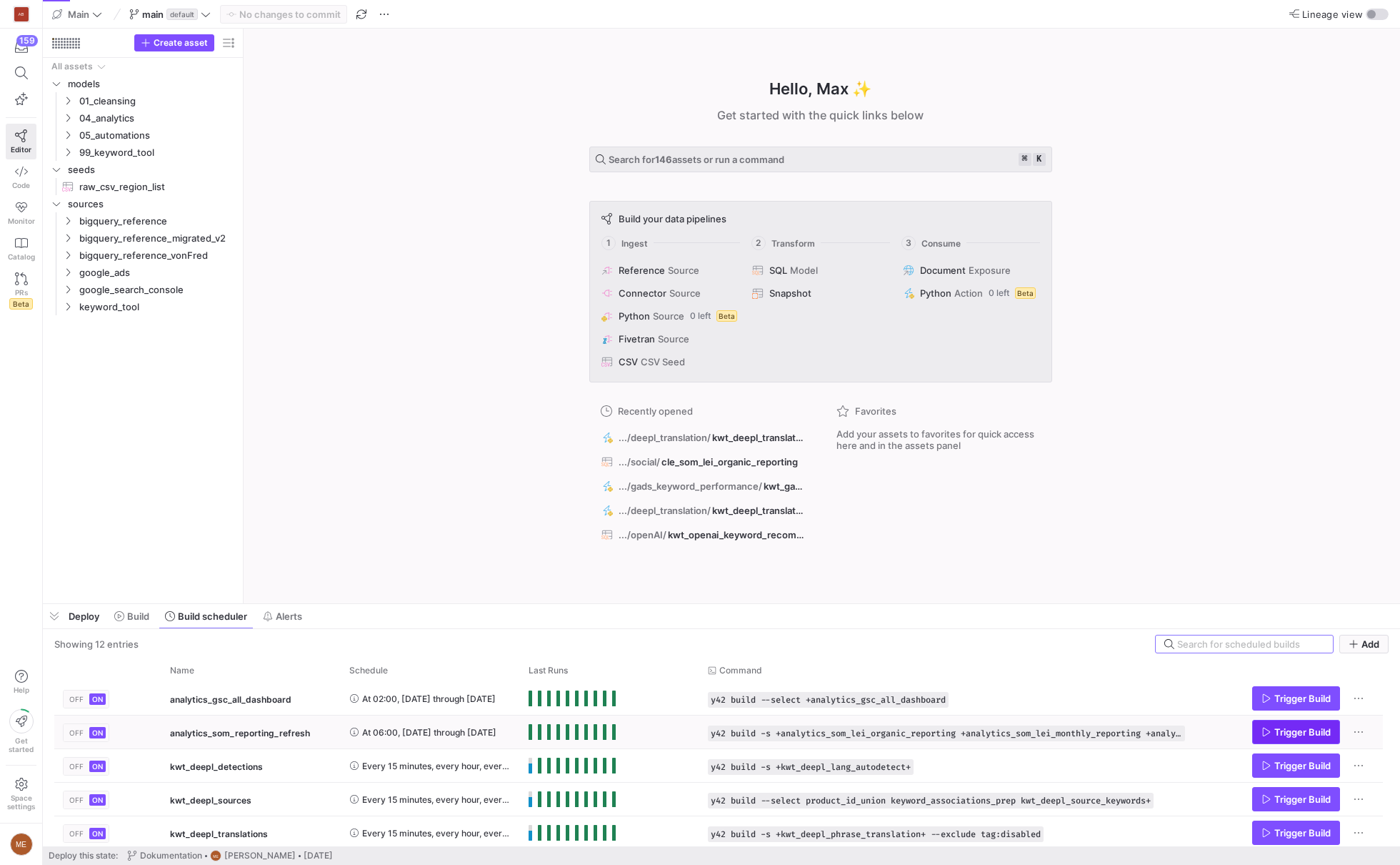
click at [1302, 724] on span "Press SPACE to select this row." at bounding box center [1296, 732] width 87 height 23
